Goal: Register for event/course

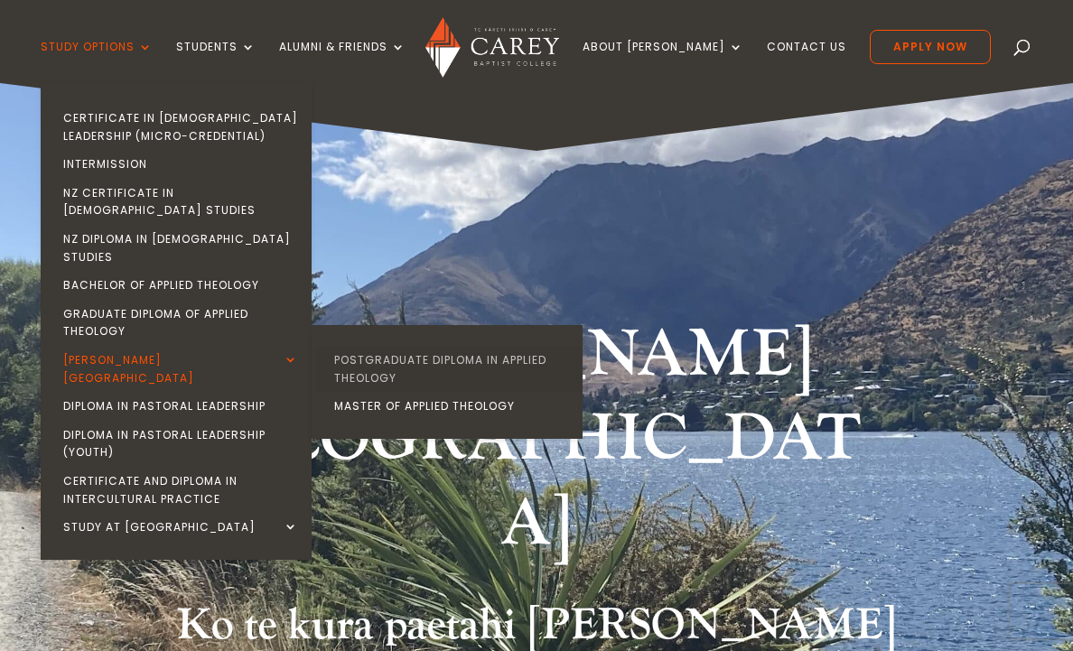
click at [407, 346] on link "Postgraduate Diploma in Applied Theology" at bounding box center [451, 369] width 271 height 46
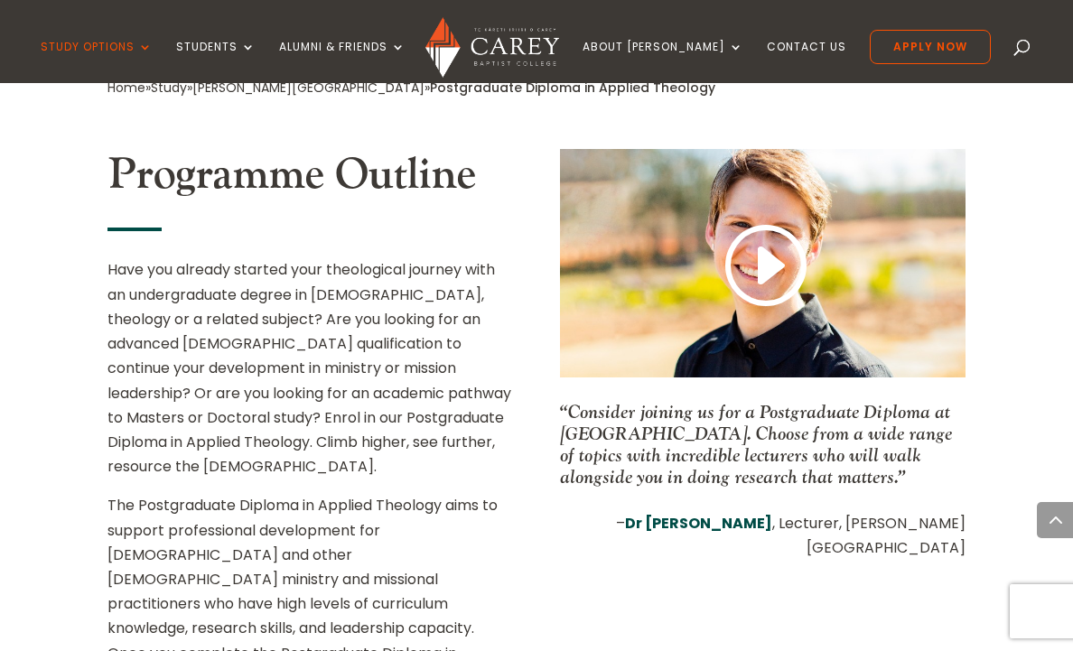
scroll to position [663, 0]
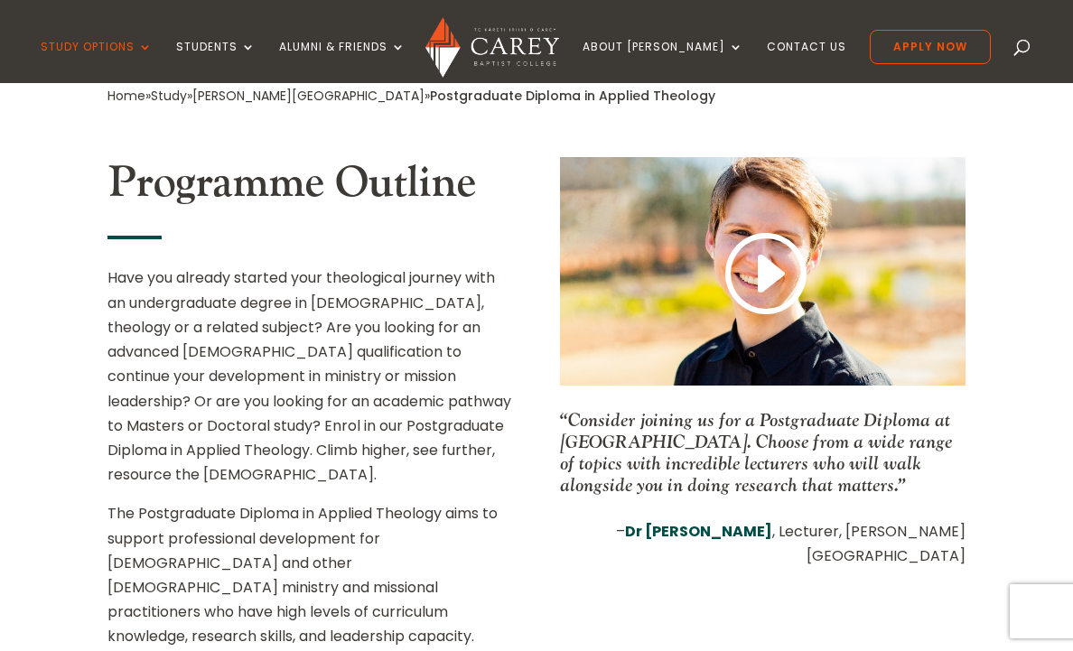
click at [448, 238] on div "Programme Outline Have you already started your theological journey with an und…" at bounding box center [309, 452] width 405 height 590
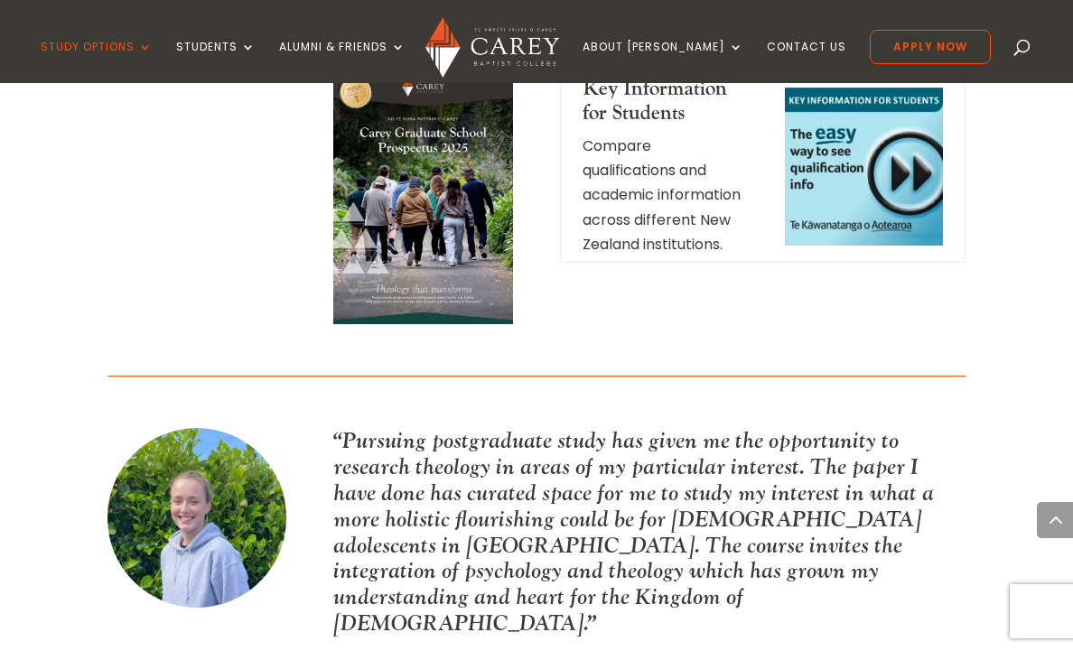
scroll to position [2531, 0]
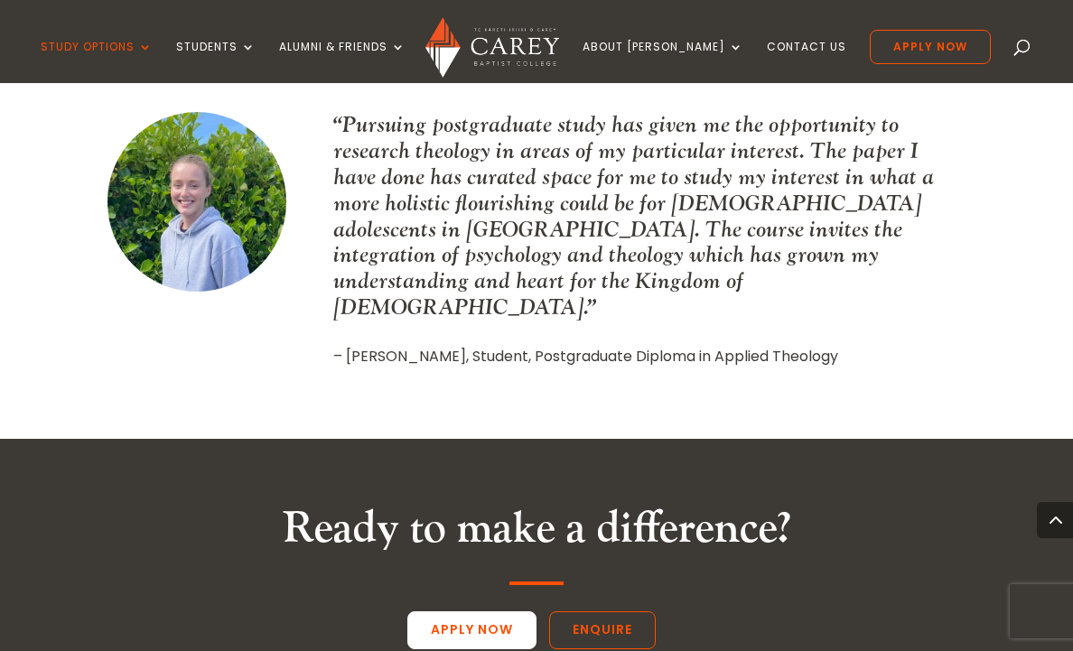
click at [494, 611] on link "Apply Now" at bounding box center [471, 630] width 129 height 38
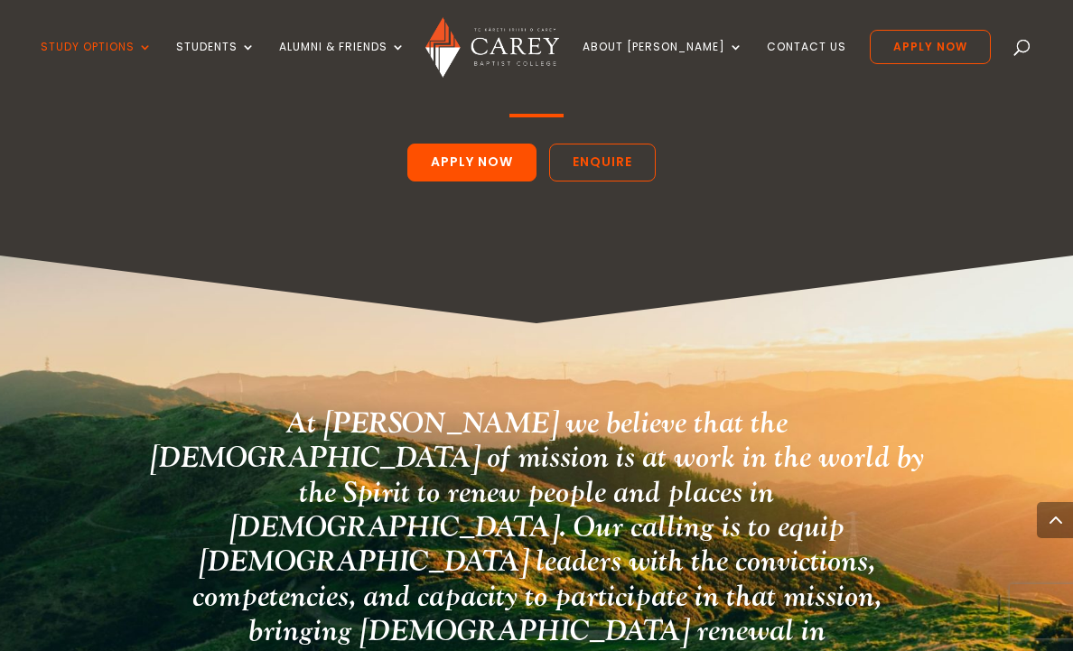
scroll to position [3100, 0]
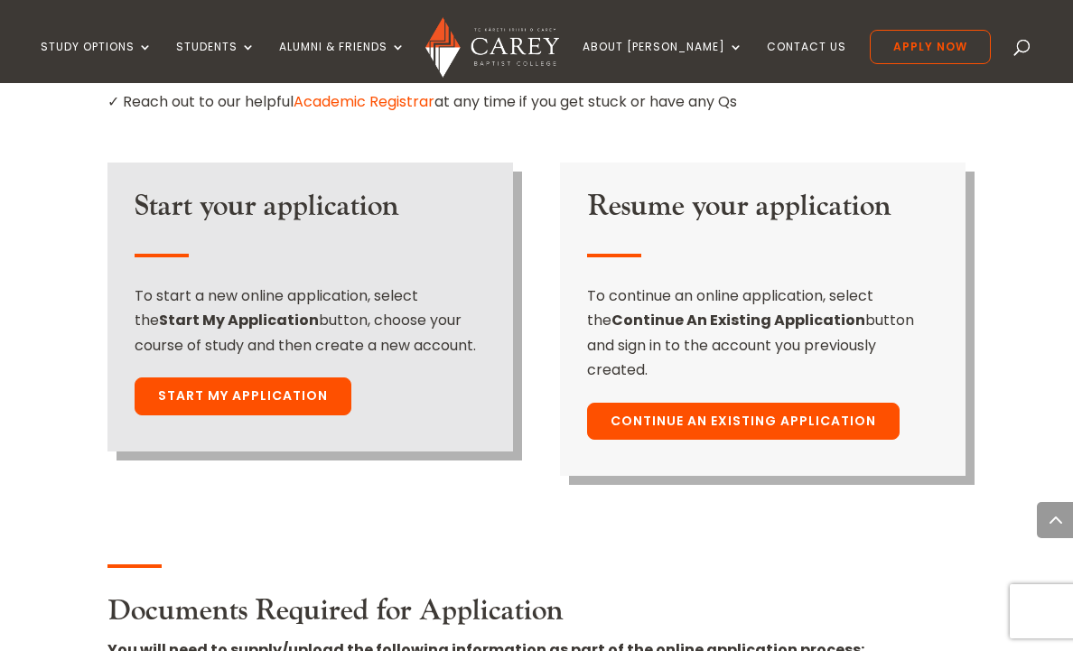
scroll to position [1324, 0]
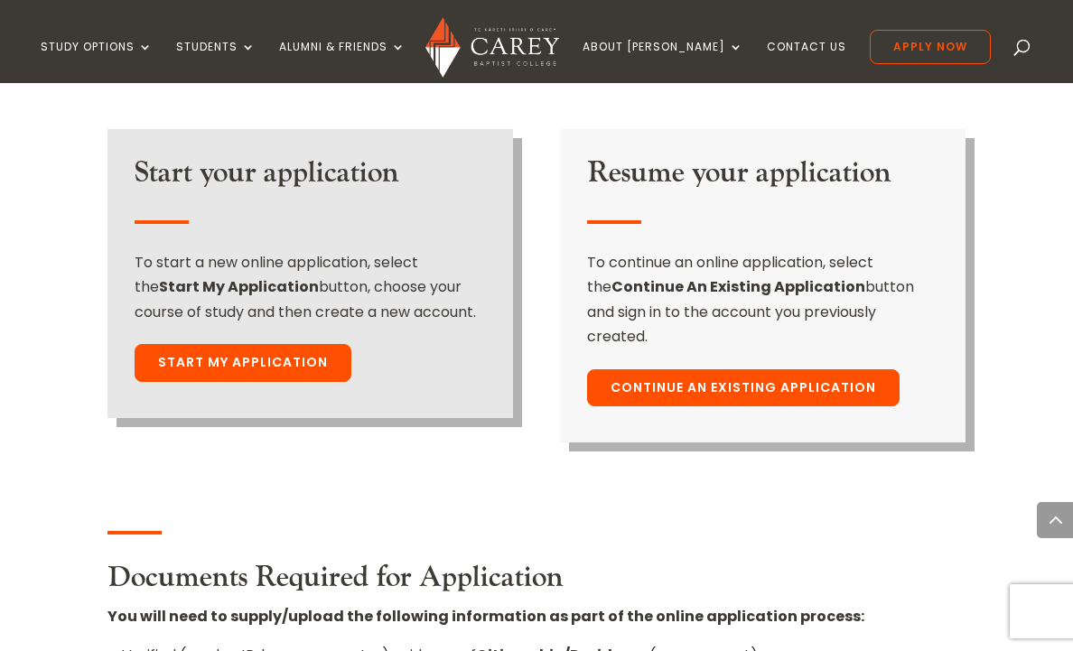
click at [269, 344] on link "Start My Application" at bounding box center [243, 363] width 217 height 38
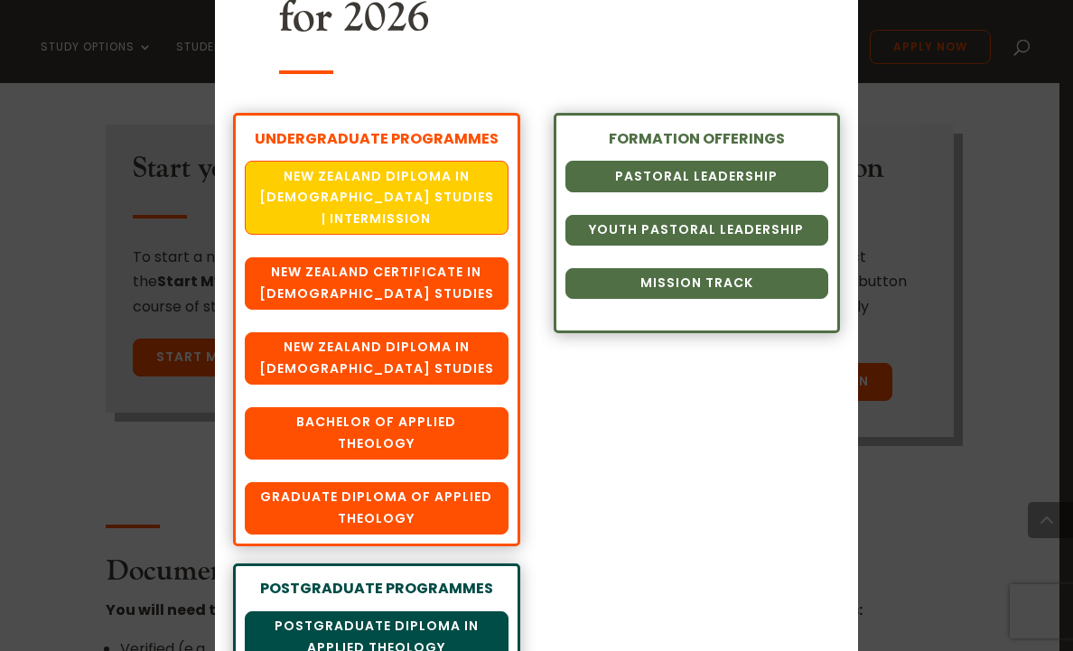
scroll to position [229, 0]
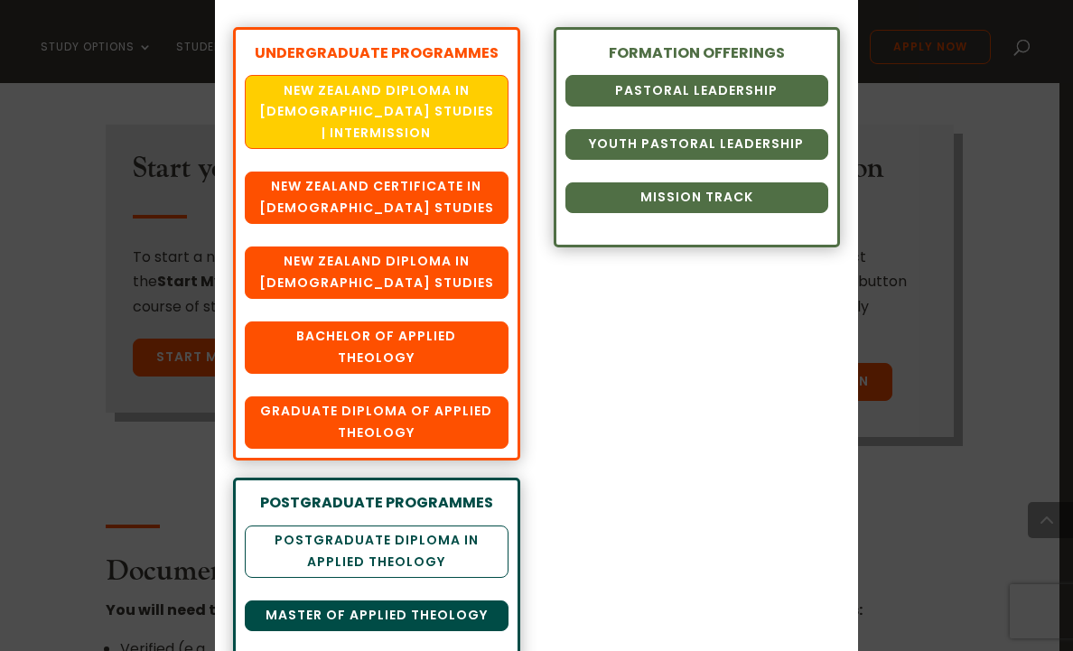
click at [461, 540] on link "Postgraduate Diploma in Applied Theology" at bounding box center [377, 551] width 264 height 52
